Goal: Task Accomplishment & Management: Manage account settings

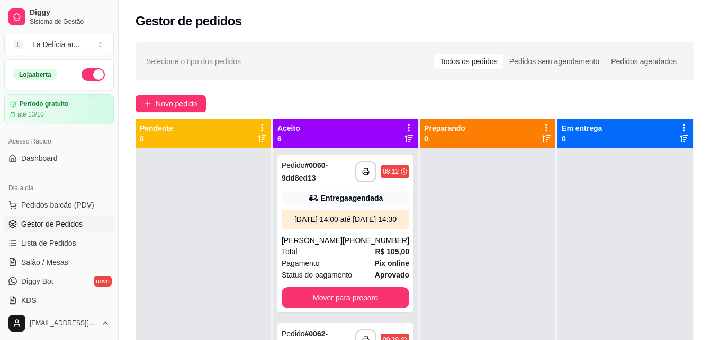
drag, startPoint x: 180, startPoint y: 113, endPoint x: 231, endPoint y: 187, distance: 90.6
drag, startPoint x: 231, startPoint y: 187, endPoint x: 214, endPoint y: 182, distance: 18.4
click at [214, 182] on div at bounding box center [204, 318] width 136 height 340
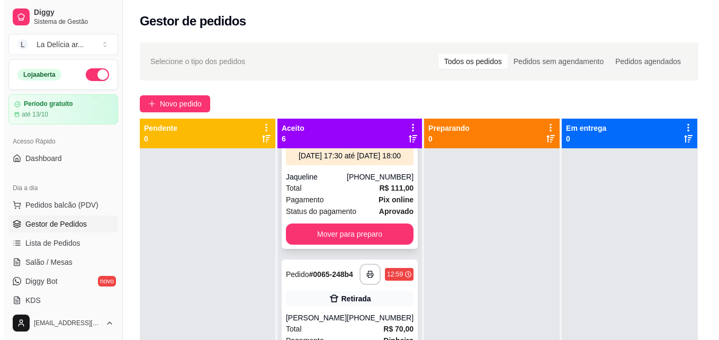
scroll to position [582, 0]
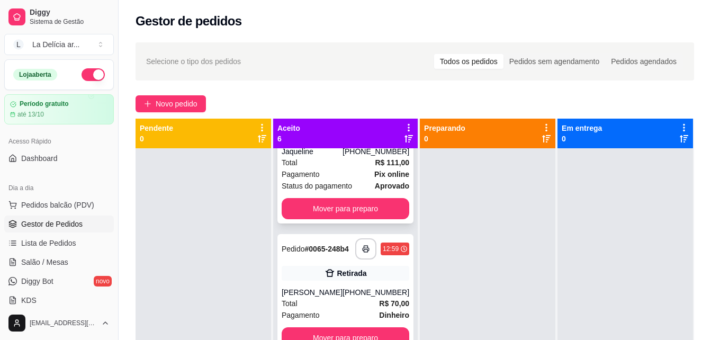
click at [335, 168] on div "Total R$ 111,00" at bounding box center [346, 163] width 128 height 12
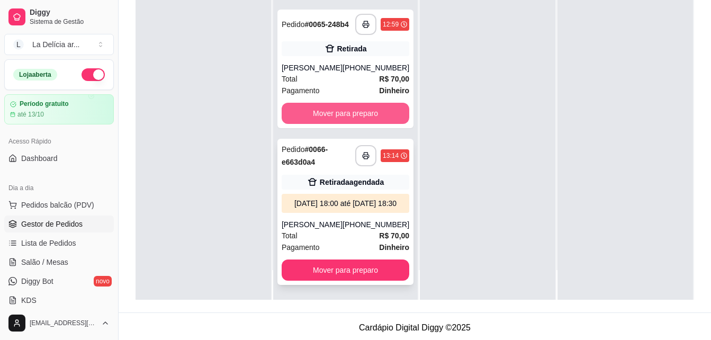
scroll to position [718, 0]
click at [335, 198] on div "27/09/25 às 18:00 até 27/09/25 às 18:30" at bounding box center [345, 203] width 119 height 11
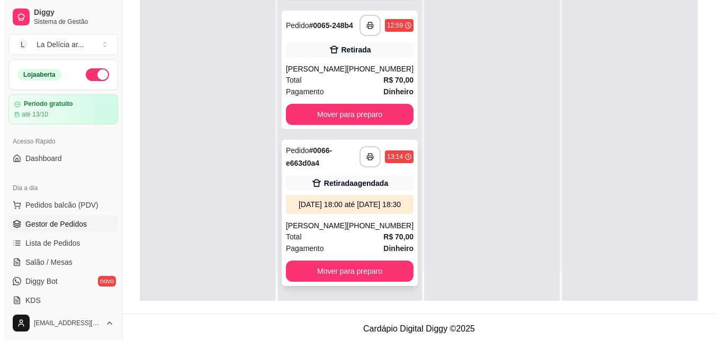
scroll to position [161, 0]
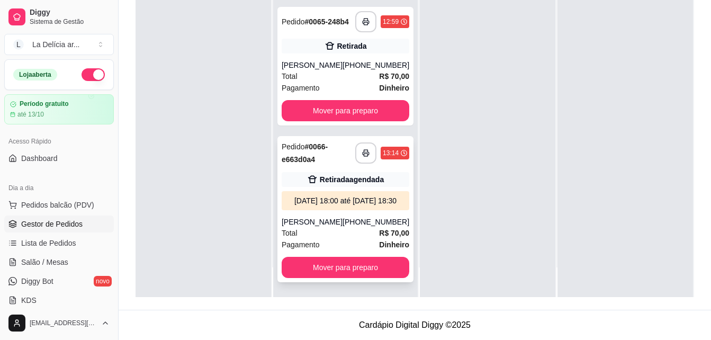
click at [328, 140] on div "Pedido # 0066-e663d0a4" at bounding box center [319, 152] width 74 height 25
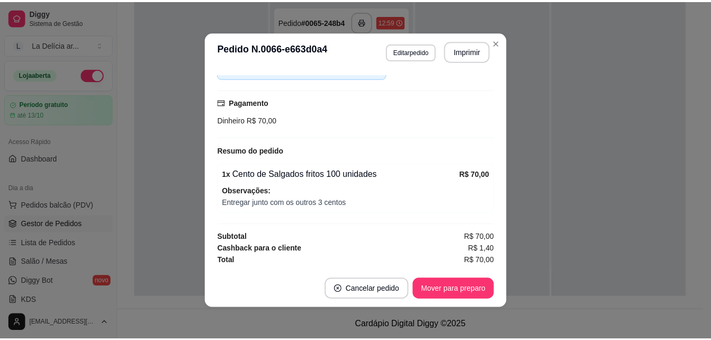
scroll to position [2, 0]
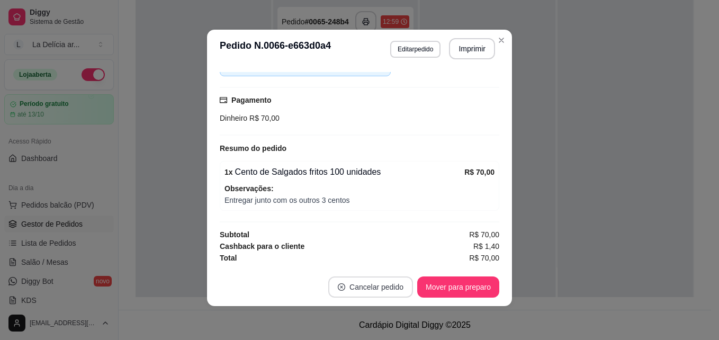
click at [376, 289] on button "Cancelar pedido" at bounding box center [370, 286] width 85 height 21
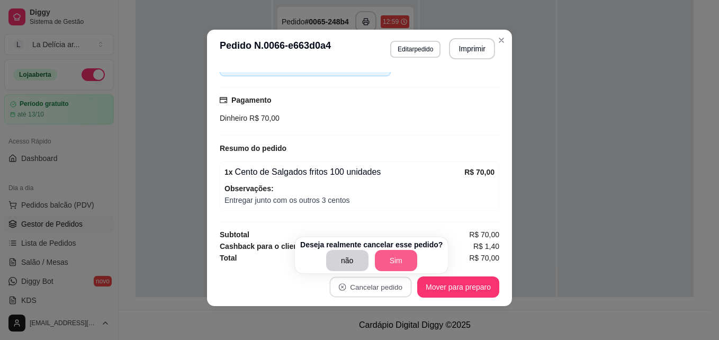
click at [389, 262] on button "Sim" at bounding box center [396, 260] width 42 height 21
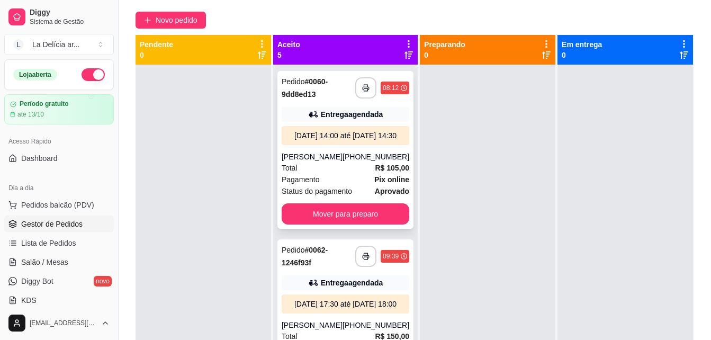
scroll to position [0, 0]
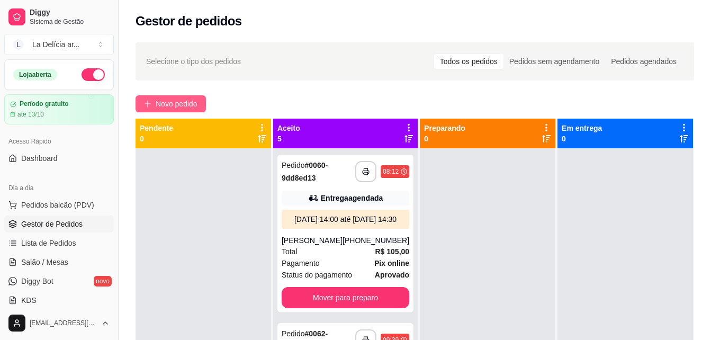
click at [156, 99] on span "Novo pedido" at bounding box center [177, 104] width 42 height 12
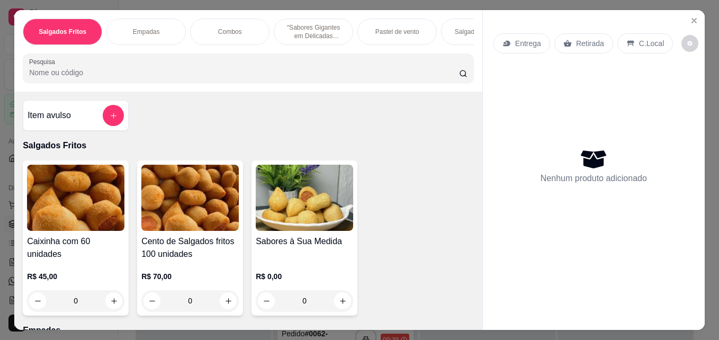
scroll to position [106, 0]
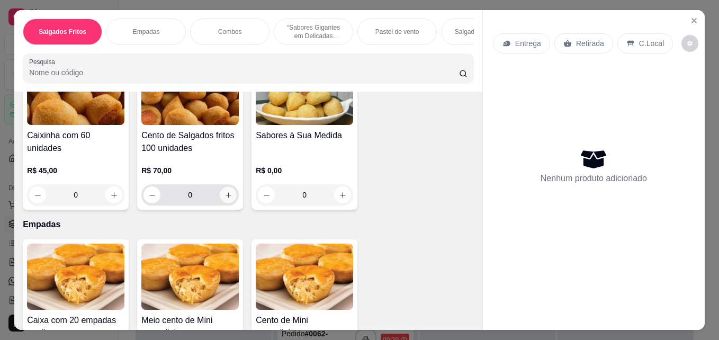
click at [227, 199] on icon "increase-product-quantity" at bounding box center [228, 195] width 8 height 8
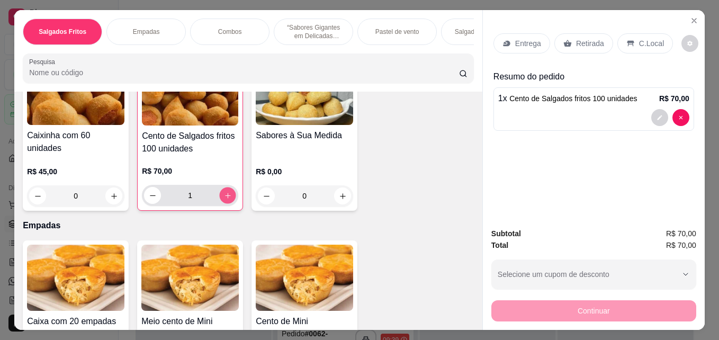
click at [227, 200] on icon "increase-product-quantity" at bounding box center [228, 196] width 8 height 8
type input "4"
click at [522, 41] on p "Entrega" at bounding box center [528, 43] width 26 height 11
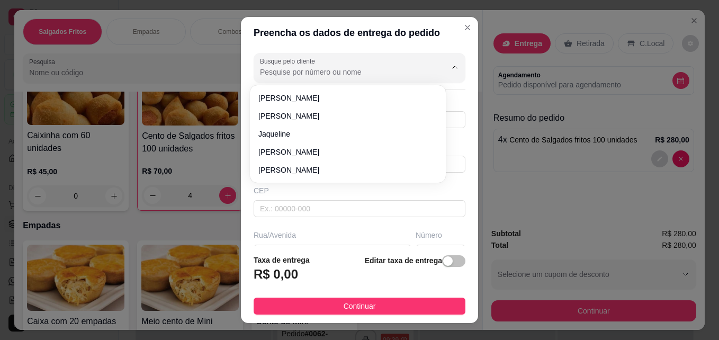
click at [318, 69] on input "Busque pelo cliente" at bounding box center [344, 72] width 169 height 11
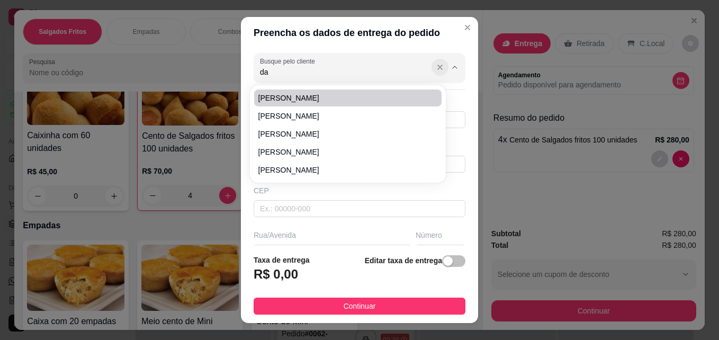
type input "da"
click at [436, 70] on icon "Show suggestions" at bounding box center [440, 67] width 8 height 8
click at [324, 95] on span "[PERSON_NAME] [PERSON_NAME] [PERSON_NAME]" at bounding box center [342, 98] width 168 height 11
type input "[PERSON_NAME] [PERSON_NAME] [PERSON_NAME]"
type input "66999401231"
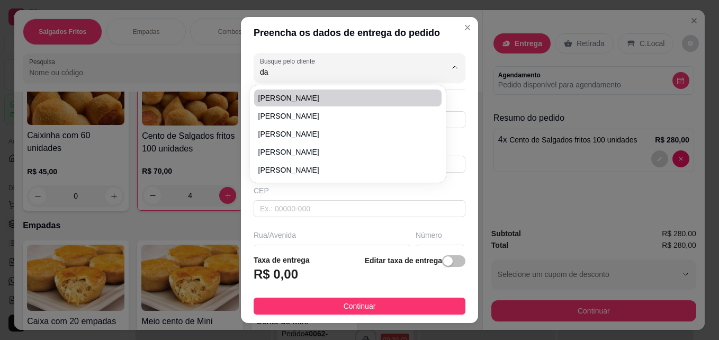
type input "[PERSON_NAME] [PERSON_NAME] [PERSON_NAME]"
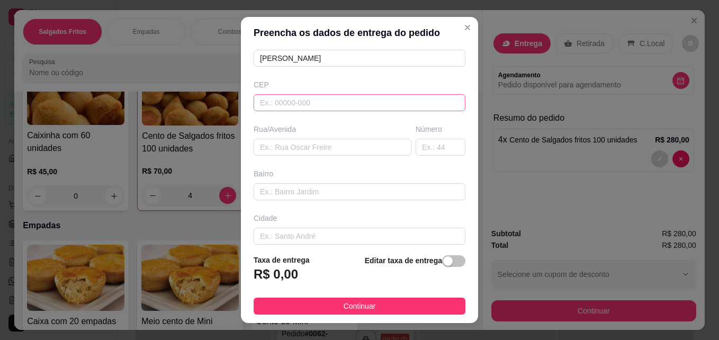
type input "[PERSON_NAME] [PERSON_NAME] [PERSON_NAME]"
click at [323, 104] on input "text" at bounding box center [360, 102] width 212 height 17
type input "78552229"
type input "[GEOGRAPHIC_DATA]"
type input "Jardim das Violetas"
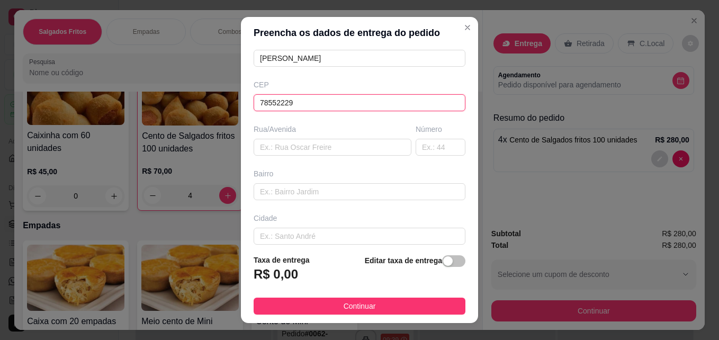
type input "Sinop"
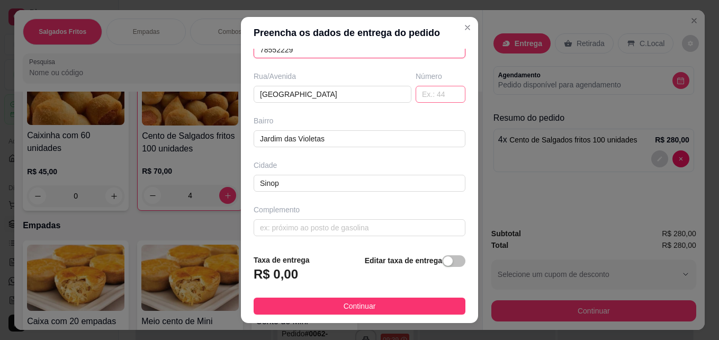
type input "78552229"
click at [416, 89] on input "text" at bounding box center [441, 94] width 50 height 17
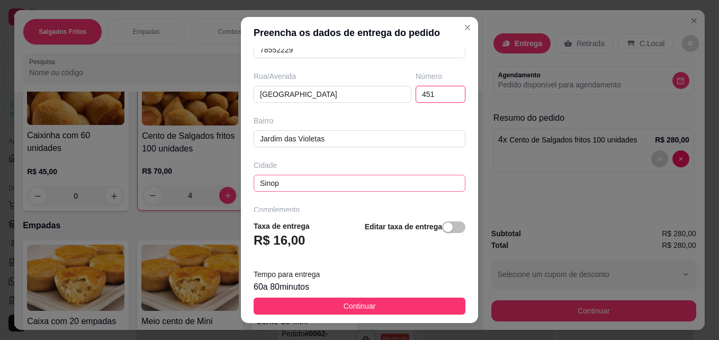
scroll to position [194, 0]
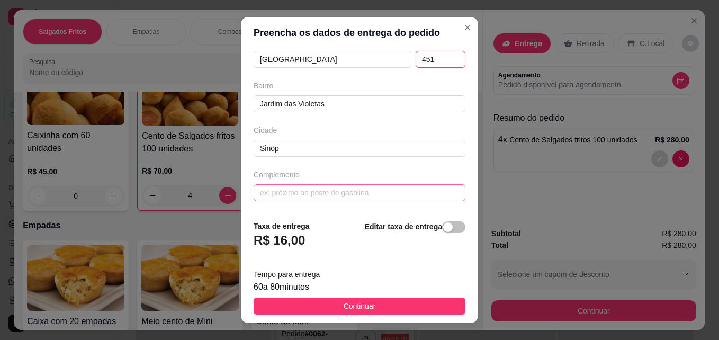
type input "451"
click at [338, 196] on input "text" at bounding box center [360, 192] width 212 height 17
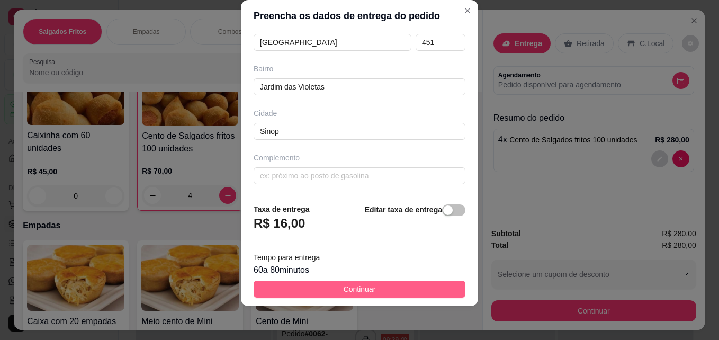
click at [379, 294] on button "Continuar" at bounding box center [360, 289] width 212 height 17
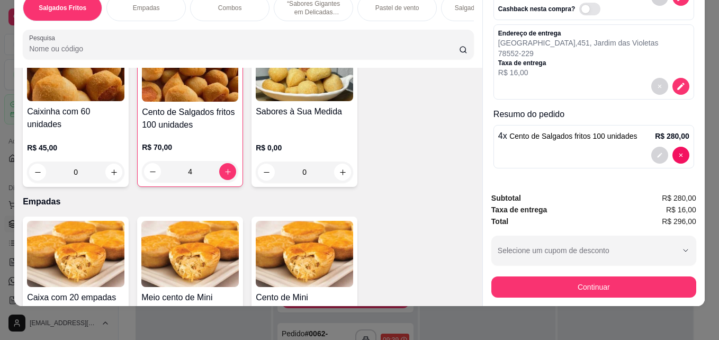
scroll to position [0, 0]
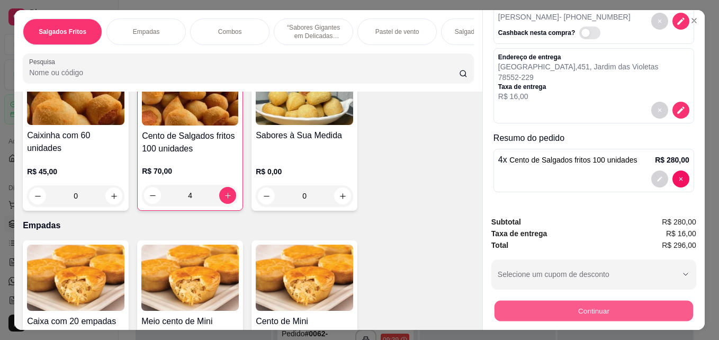
click at [586, 305] on button "Continuar" at bounding box center [594, 310] width 199 height 21
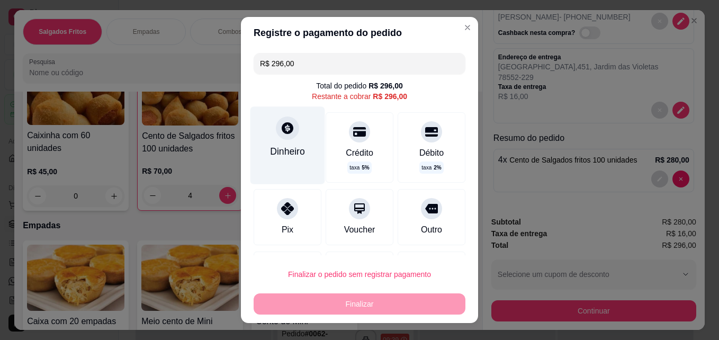
click at [281, 135] on icon at bounding box center [288, 128] width 14 height 14
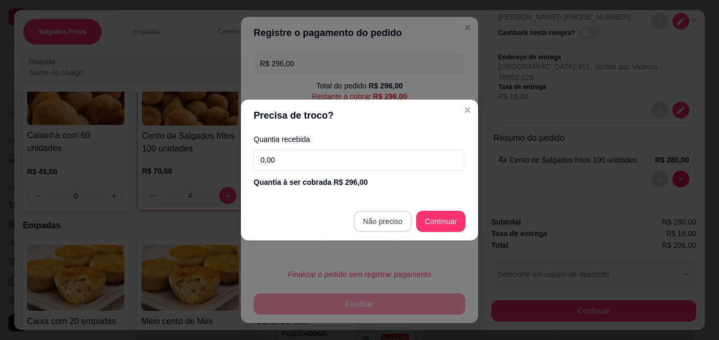
type input "R$ 0,00"
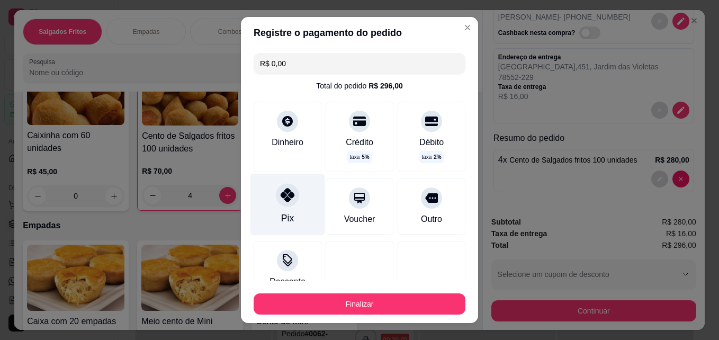
click at [281, 200] on icon at bounding box center [288, 195] width 14 height 14
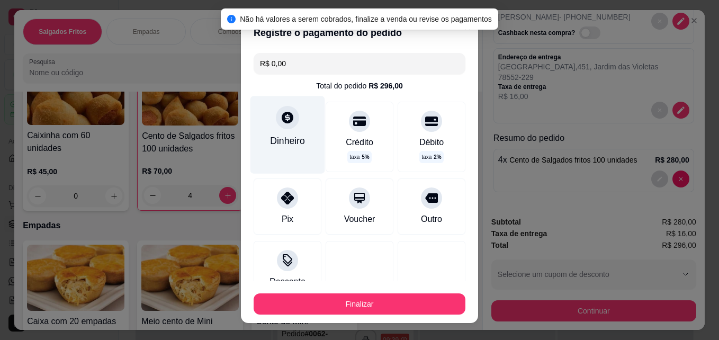
click at [292, 147] on div "Dinheiro" at bounding box center [287, 141] width 35 height 14
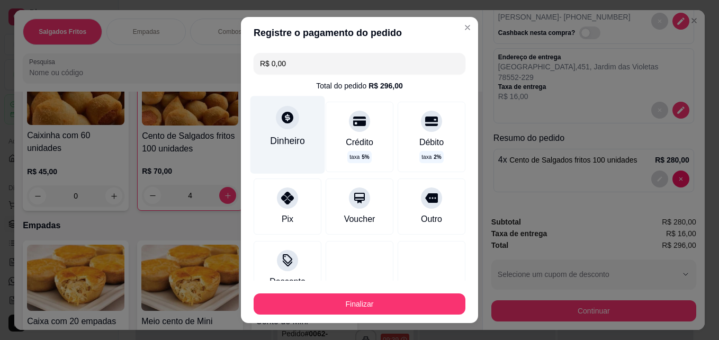
click at [275, 137] on div "Dinheiro" at bounding box center [287, 141] width 35 height 14
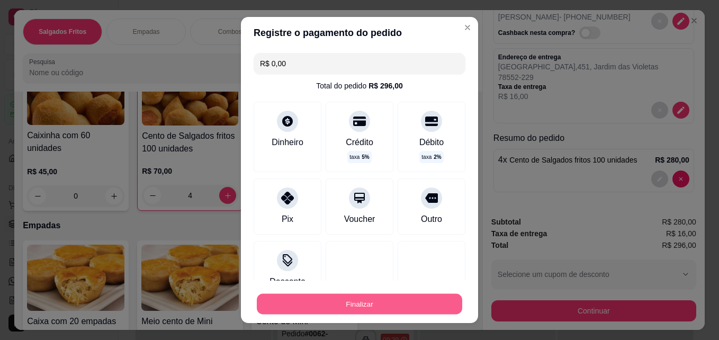
click at [382, 303] on button "Finalizar" at bounding box center [359, 304] width 205 height 21
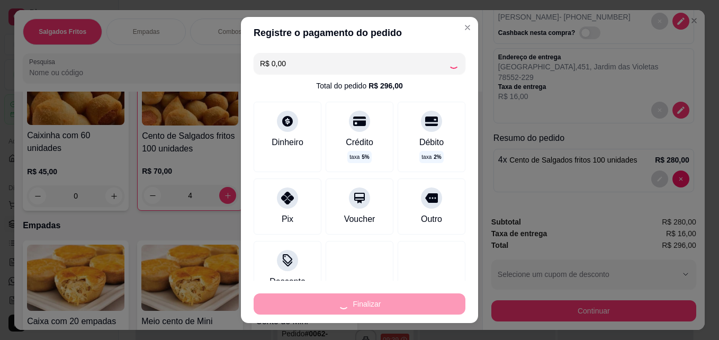
type input "0"
type input "-R$ 296,00"
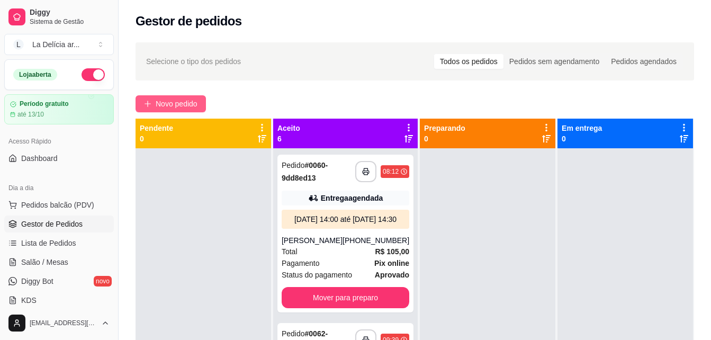
click at [155, 101] on button "Novo pedido" at bounding box center [171, 103] width 70 height 17
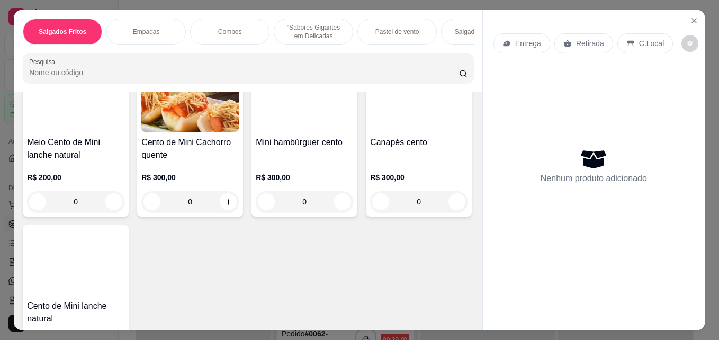
scroll to position [2224, 0]
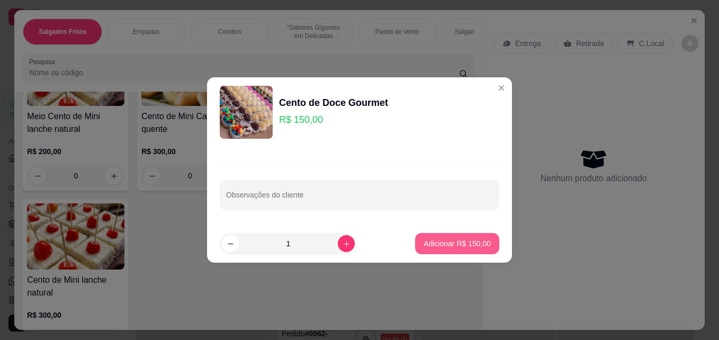
click at [441, 240] on p "Adicionar R$ 150,00" at bounding box center [457, 243] width 67 height 11
type input "1"
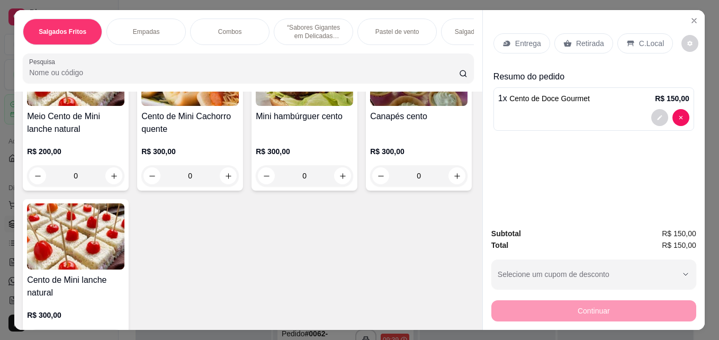
click at [527, 39] on p "Entrega" at bounding box center [528, 43] width 26 height 11
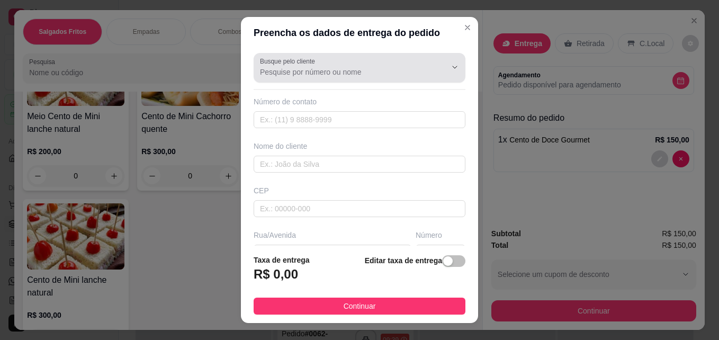
click at [324, 79] on div "Busque pelo cliente" at bounding box center [360, 68] width 212 height 30
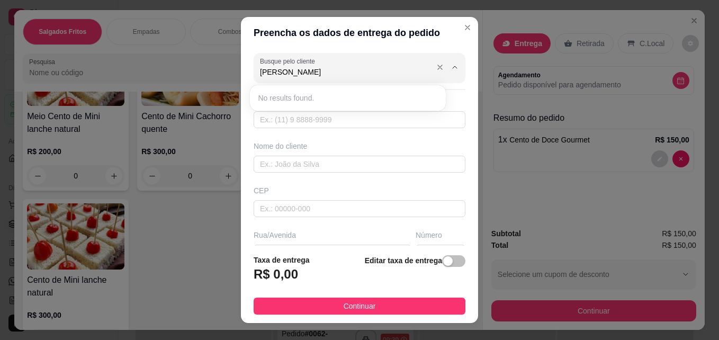
type input "ana paula"
click at [309, 123] on input "text" at bounding box center [360, 119] width 212 height 17
type input "6"
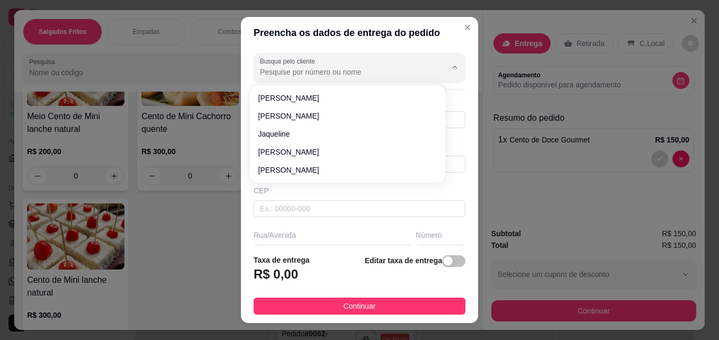
click at [205, 101] on div "Preencha os dados de entrega do pedido Busque pelo cliente Número de contato No…" at bounding box center [359, 170] width 719 height 340
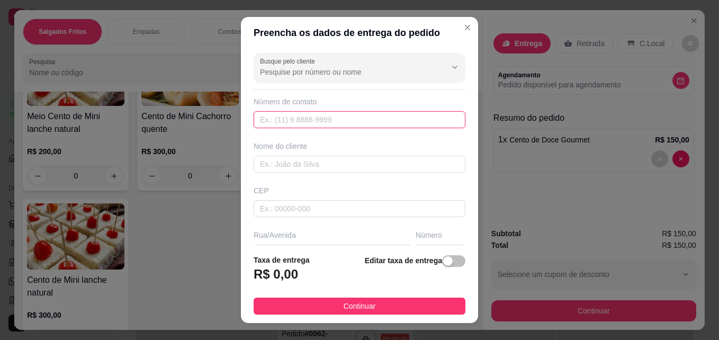
click at [272, 118] on input "text" at bounding box center [360, 119] width 212 height 17
type input "[PHONE_NUMBER]"
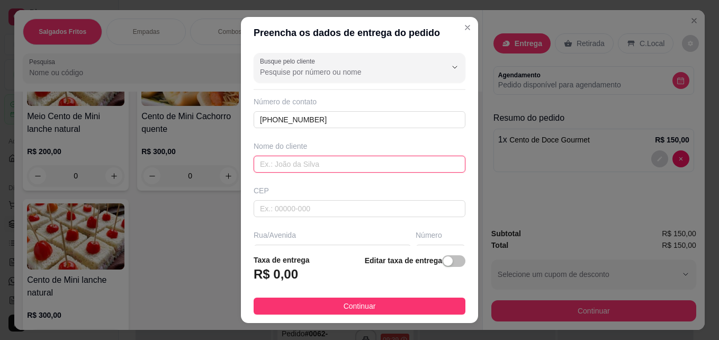
click at [311, 158] on input "text" at bounding box center [360, 164] width 212 height 17
type input "[PERSON_NAME]"
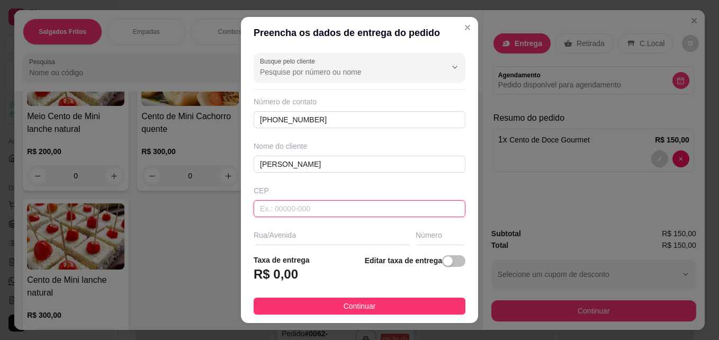
paste input "78556048"
type input "78556048"
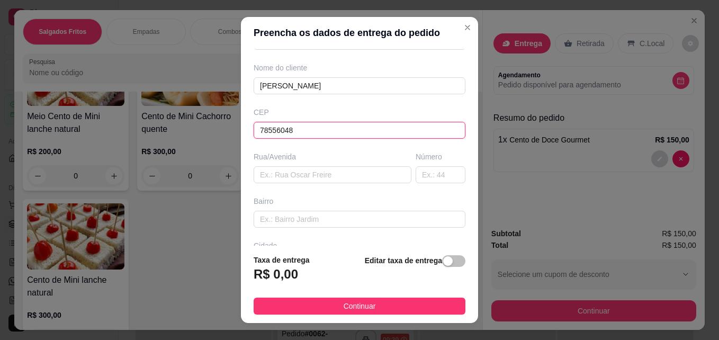
type input "[GEOGRAPHIC_DATA]"
type input "Jardim Botânico"
type input "Sinop"
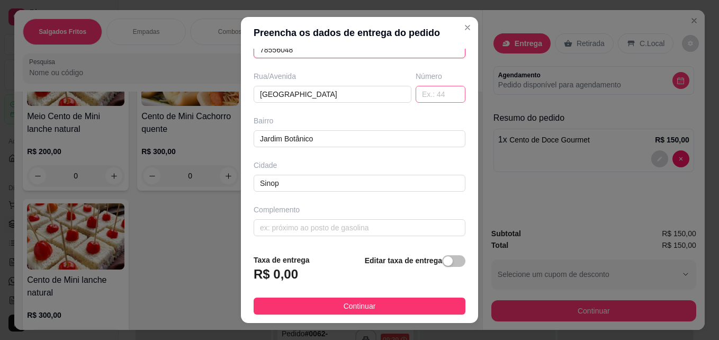
type input "78556048"
click at [428, 98] on input "text" at bounding box center [441, 94] width 50 height 17
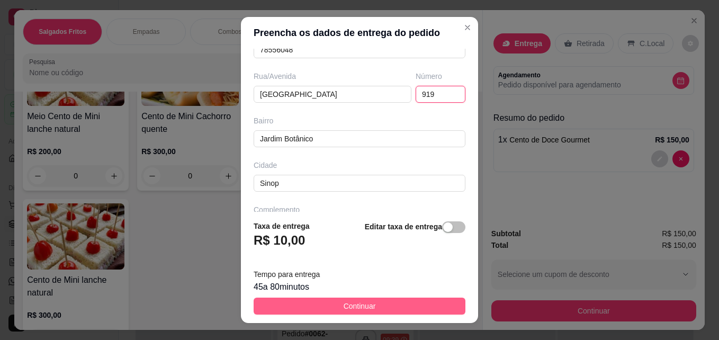
type input "919"
click at [364, 306] on span "Continuar" at bounding box center [360, 306] width 32 height 12
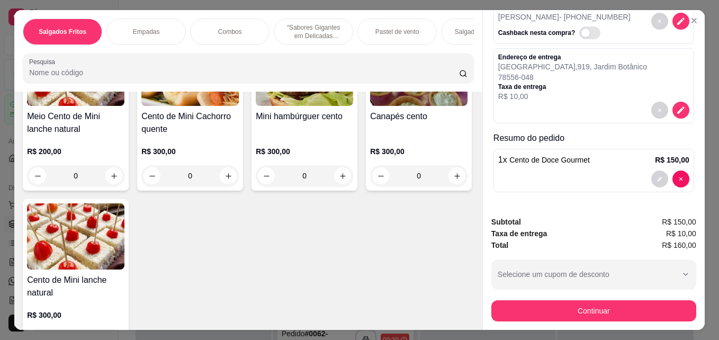
scroll to position [28, 0]
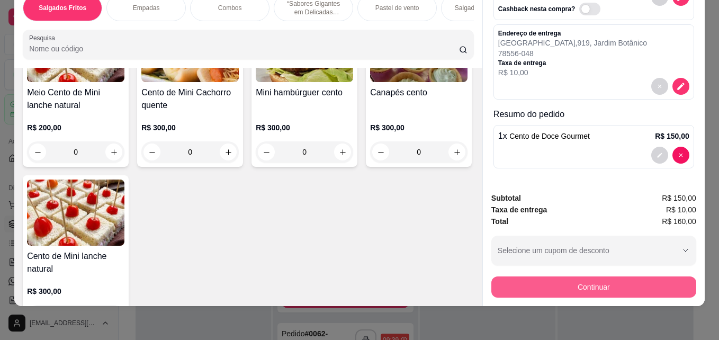
click at [603, 278] on button "Continuar" at bounding box center [593, 286] width 205 height 21
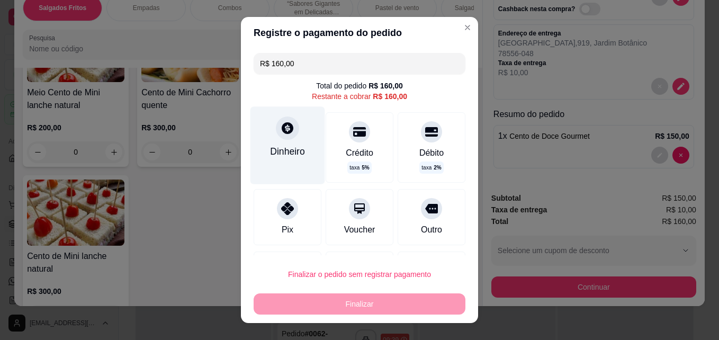
click at [289, 168] on div "Dinheiro" at bounding box center [287, 144] width 75 height 77
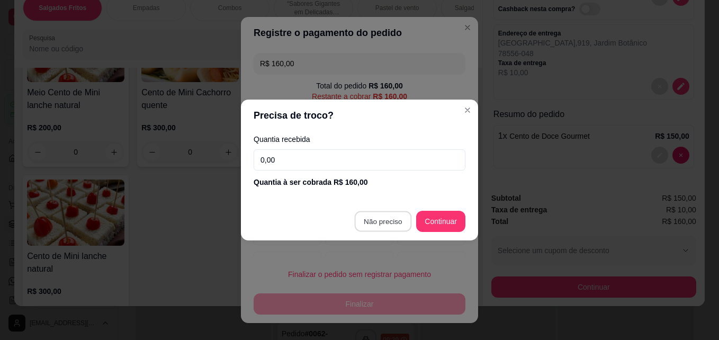
type input "R$ 0,00"
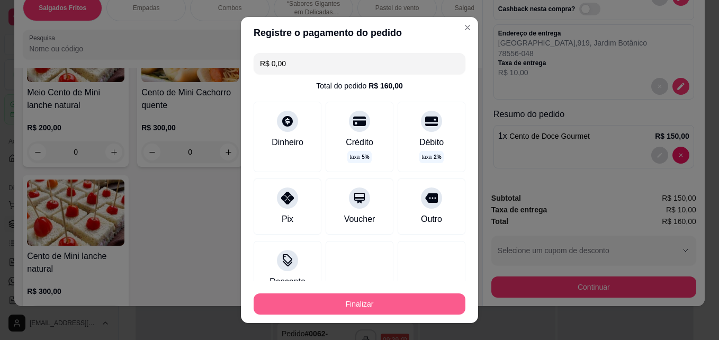
click at [401, 304] on button "Finalizar" at bounding box center [360, 303] width 212 height 21
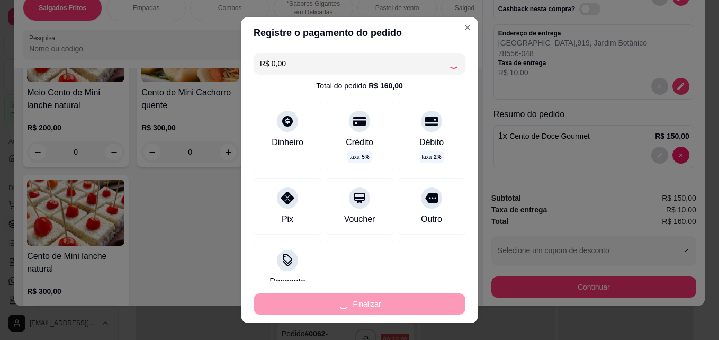
type input "0"
type input "-R$ 160,00"
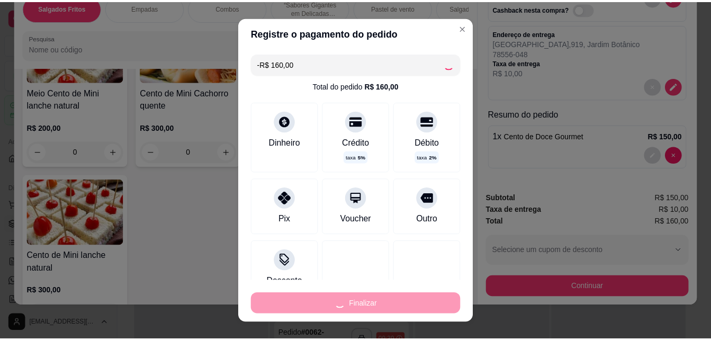
scroll to position [0, 0]
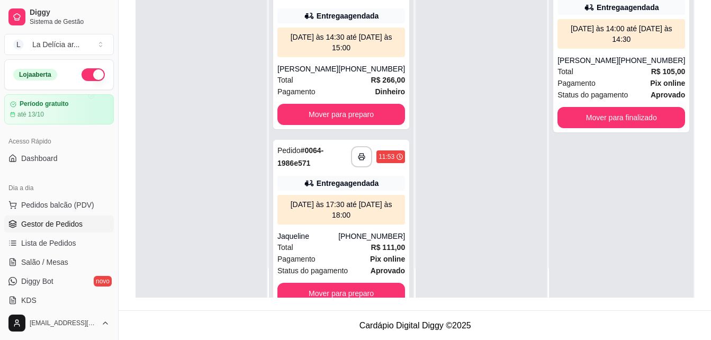
scroll to position [161, 0]
